Goal: Task Accomplishment & Management: Complete application form

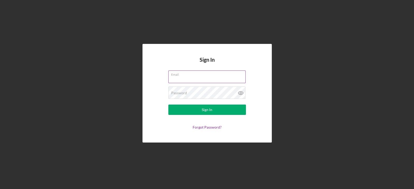
click at [187, 80] on input "Email" at bounding box center [206, 77] width 77 height 12
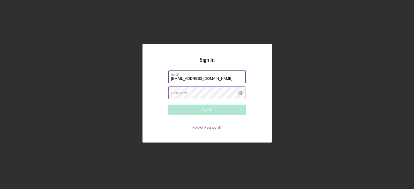
type input "[EMAIL_ADDRESS][DOMAIN_NAME]"
click at [185, 93] on label "Password" at bounding box center [179, 93] width 16 height 4
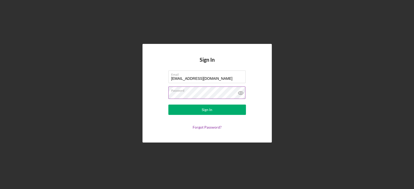
click at [241, 91] on icon at bounding box center [240, 93] width 13 height 13
click at [198, 109] on button "Sign In" at bounding box center [207, 110] width 78 height 10
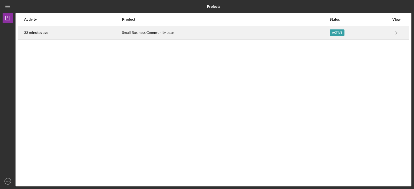
click at [309, 33] on div "Small Business Community Loan" at bounding box center [225, 32] width 207 height 13
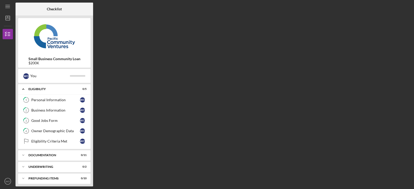
click at [119, 53] on div "Checklist Small Business Community Loan $200K W O You Icon/Expander Eligibility…" at bounding box center [214, 95] width 396 height 184
click at [8, 15] on icon "Icon/Dashboard" at bounding box center [7, 18] width 13 height 13
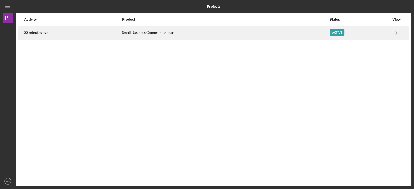
click at [122, 33] on div "Small Business Community Loan" at bounding box center [225, 32] width 207 height 13
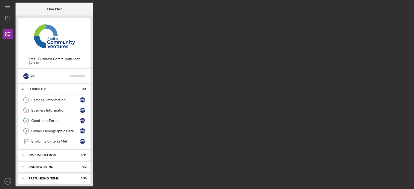
click at [136, 98] on div "Checklist Small Business Community Loan $200K W O You Icon/Expander Eligibility…" at bounding box center [214, 95] width 396 height 184
click at [50, 99] on div "Personal Information" at bounding box center [55, 100] width 49 height 4
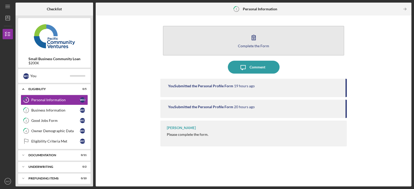
click at [252, 36] on icon "button" at bounding box center [254, 37] width 4 height 5
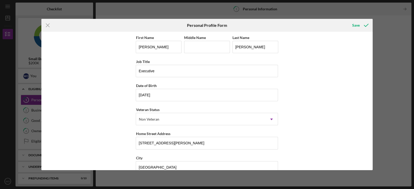
click at [325, 87] on div "First Name [PERSON_NAME] Middle Name Last Name [PERSON_NAME] Title Executive Da…" at bounding box center [206, 101] width 331 height 139
click at [315, 105] on div "First Name [PERSON_NAME] Middle Name Last Name [PERSON_NAME] Title Executive Da…" at bounding box center [206, 101] width 331 height 139
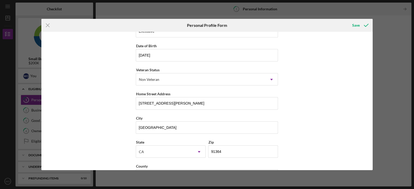
scroll to position [59, 0]
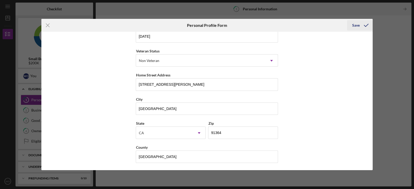
click at [356, 28] on div "Save" at bounding box center [355, 25] width 7 height 10
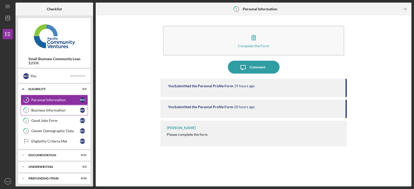
click at [57, 112] on div "Business Information" at bounding box center [55, 110] width 49 height 4
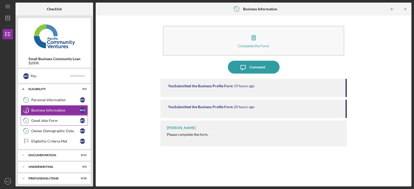
click at [62, 123] on link "3 Good Jobs Form W O" at bounding box center [54, 121] width 67 height 10
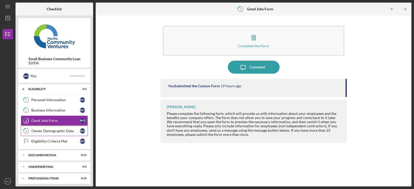
click at [50, 131] on div "Owner Demographic Data" at bounding box center [55, 131] width 49 height 4
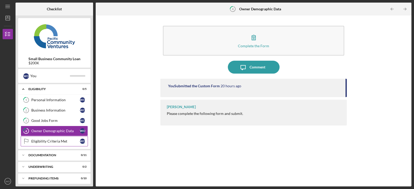
click at [50, 141] on div "Eligibility Criteria Met" at bounding box center [55, 141] width 49 height 4
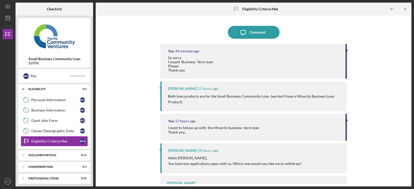
click at [132, 97] on div "Icon/Message Comment You 34 minutes ago So sorry I meant Business Term loan Ple…" at bounding box center [253, 101] width 310 height 166
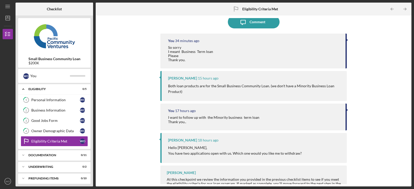
scroll to position [18, 0]
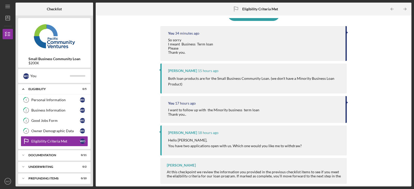
click at [353, 132] on div "Icon/Message Comment You 34 minutes ago So sorry I meant Business Term loan Ple…" at bounding box center [253, 101] width 310 height 166
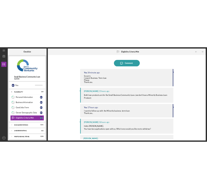
scroll to position [0, 0]
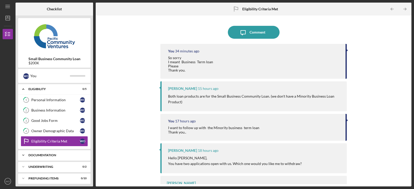
click at [65, 157] on div "Icon/Expander Documentation 0 / 11" at bounding box center [54, 155] width 72 height 10
click at [57, 167] on div "Full Application Form" at bounding box center [55, 166] width 49 height 4
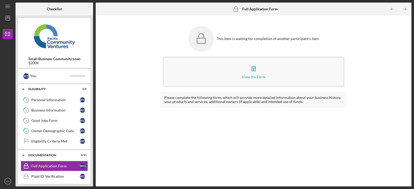
click at [412, 51] on div "Icon/Menu Full Application Form Full Application Form Checklist Small Business …" at bounding box center [207, 94] width 414 height 189
click at [90, 118] on div "Small Business Community Loan $200K W O You Icon/Expander Eligibility 0 / 5 1 P…" at bounding box center [55, 101] width 78 height 171
click at [51, 76] on div "You" at bounding box center [50, 76] width 40 height 9
click at [52, 74] on div "You" at bounding box center [50, 76] width 40 height 9
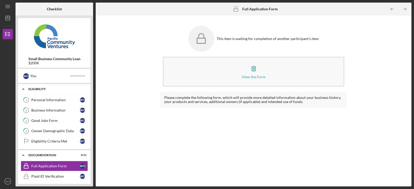
click at [24, 88] on icon "Icon/Expander" at bounding box center [23, 89] width 10 height 10
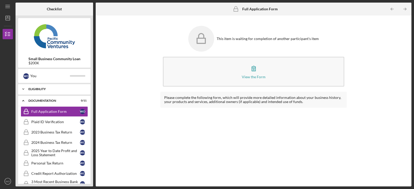
click at [23, 89] on icon "Icon/Expander" at bounding box center [23, 89] width 10 height 10
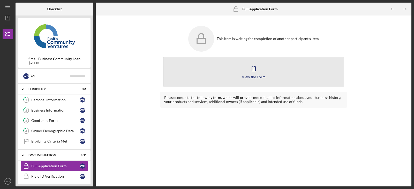
click at [254, 72] on icon "button" at bounding box center [253, 68] width 13 height 13
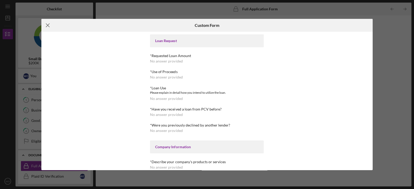
click at [48, 26] on line at bounding box center [47, 25] width 3 height 3
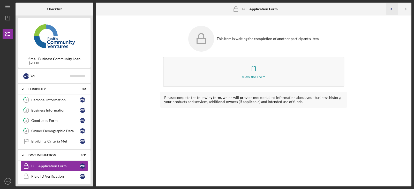
click at [392, 7] on icon "Icon/Table Pagination Arrow" at bounding box center [392, 9] width 12 height 12
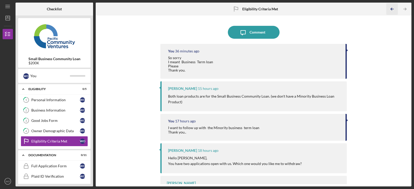
click at [392, 7] on icon "Icon/Table Pagination Arrow" at bounding box center [392, 9] width 12 height 12
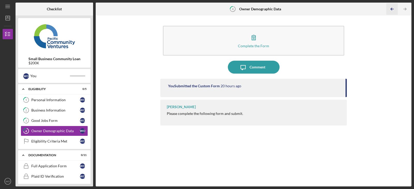
click at [392, 7] on icon "Icon/Table Pagination Arrow" at bounding box center [392, 9] width 12 height 12
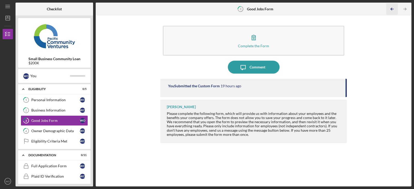
click at [392, 7] on icon "Icon/Table Pagination Arrow" at bounding box center [392, 9] width 12 height 12
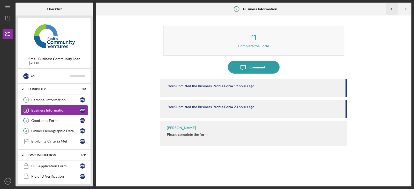
click at [392, 7] on icon "Icon/Table Pagination Arrow" at bounding box center [392, 9] width 12 height 12
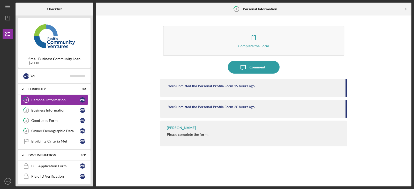
click at [392, 7] on div at bounding box center [393, 9] width 10 height 10
click at [7, 21] on icon "Icon/Dashboard" at bounding box center [7, 18] width 13 height 13
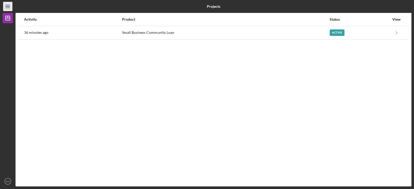
click at [5, 6] on icon "Icon/Menu" at bounding box center [8, 7] width 12 height 12
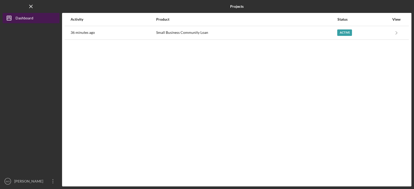
click at [32, 18] on div "Dashboard" at bounding box center [25, 19] width 18 height 12
click at [15, 20] on icon "Icon/Dashboard" at bounding box center [9, 18] width 13 height 13
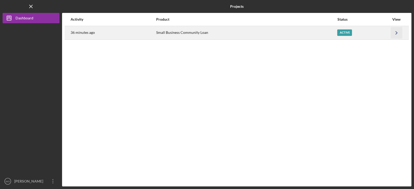
click at [396, 32] on polyline "button" at bounding box center [396, 32] width 2 height 3
